Goal: Information Seeking & Learning: Learn about a topic

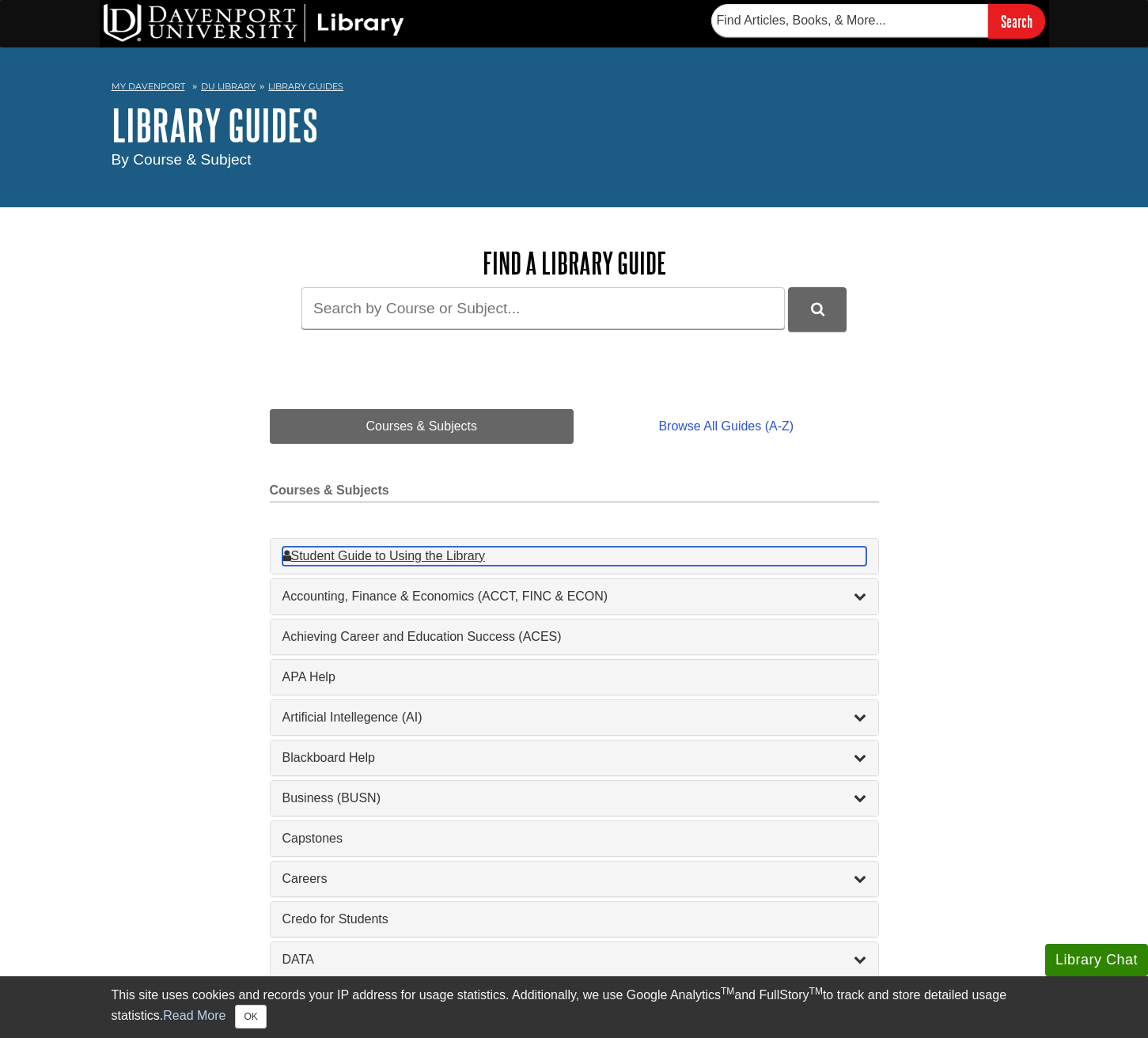
click at [574, 555] on div "Student Guide to Using the Library , 1 guides" at bounding box center [574, 556] width 584 height 19
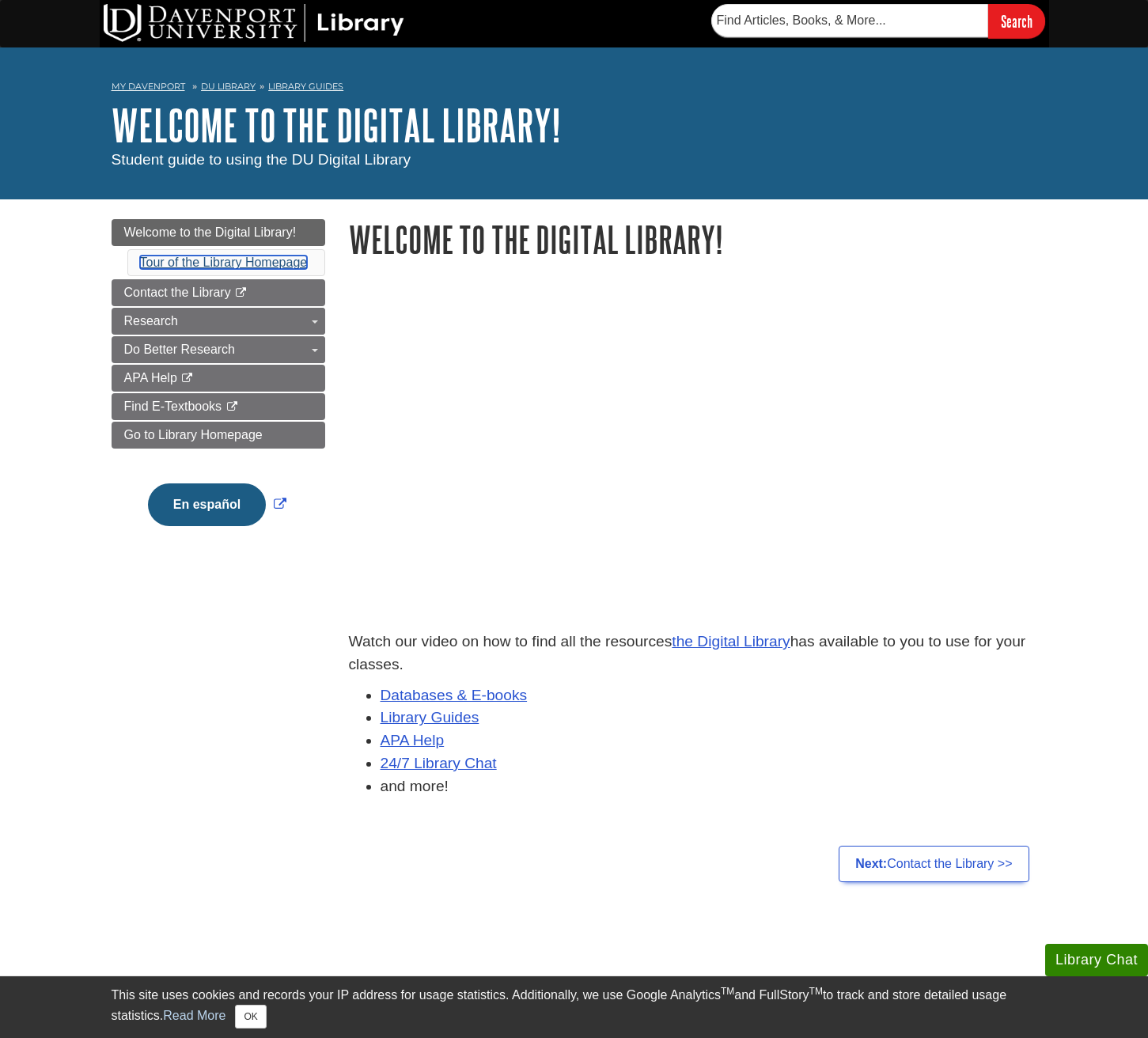
click at [223, 262] on span "Tour of the Library Homepage" at bounding box center [223, 262] width 167 height 14
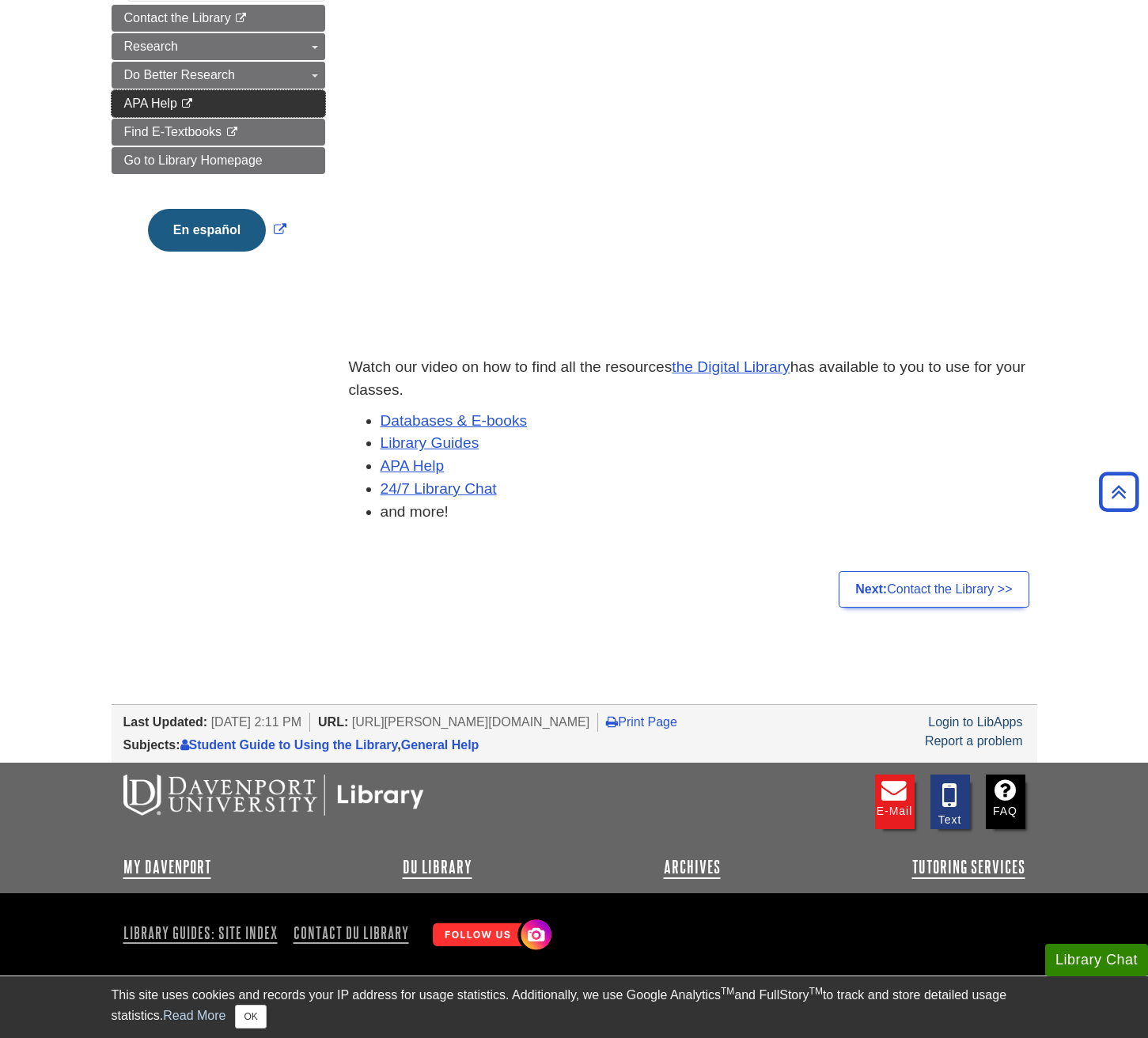
click at [218, 104] on link "APA Help This link opens in a new window" at bounding box center [218, 103] width 213 height 27
click at [218, 161] on span "Go to Library Homepage" at bounding box center [193, 160] width 139 height 14
